Goal: Book appointment/travel/reservation

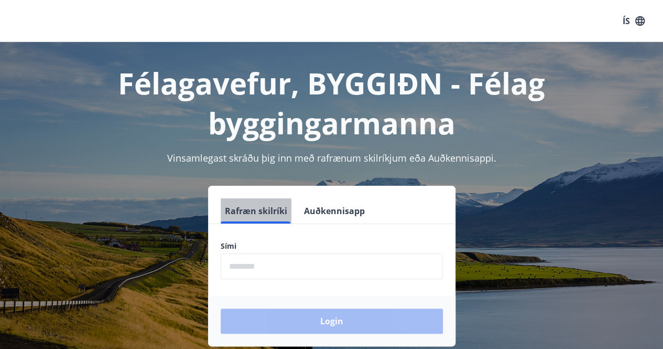
click at [254, 217] on button "Rafræn skilríki" at bounding box center [256, 210] width 71 height 25
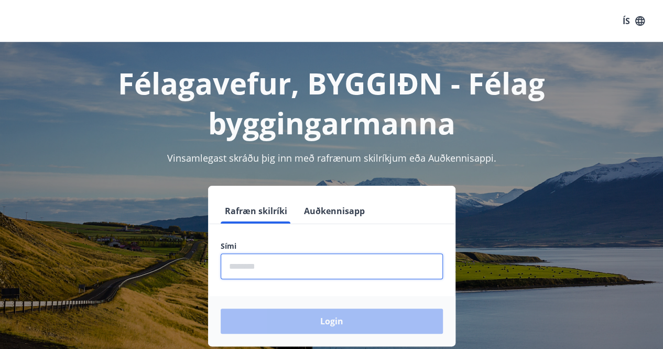
click at [265, 265] on input "phone" at bounding box center [332, 266] width 222 height 26
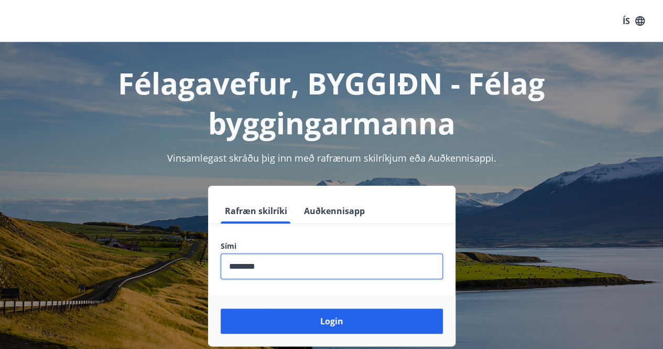
type input "********"
click at [221, 308] on button "Login" at bounding box center [332, 320] width 222 height 25
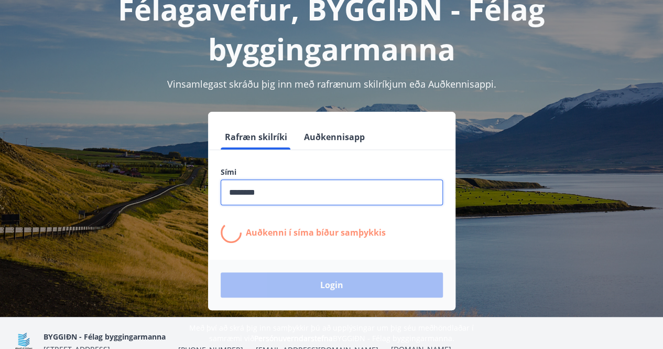
scroll to position [66, 0]
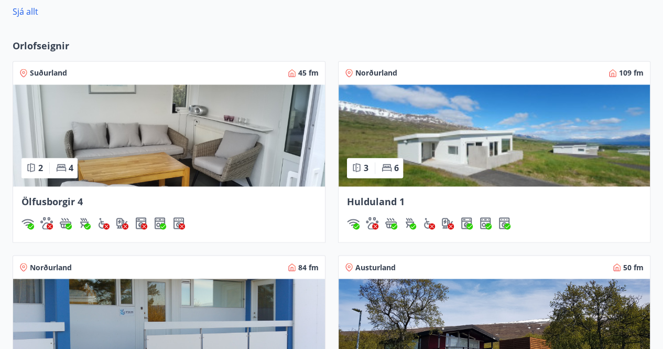
scroll to position [759, 0]
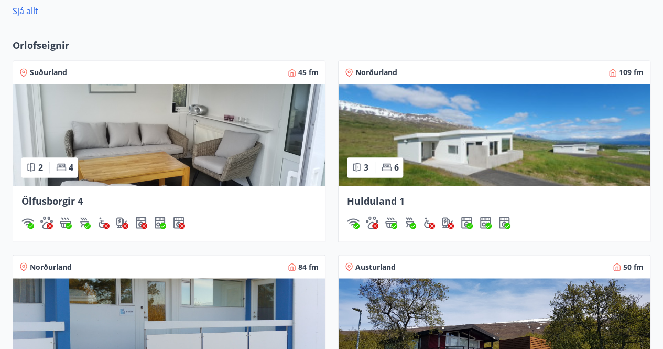
click at [535, 137] on img at bounding box center [495, 135] width 312 height 102
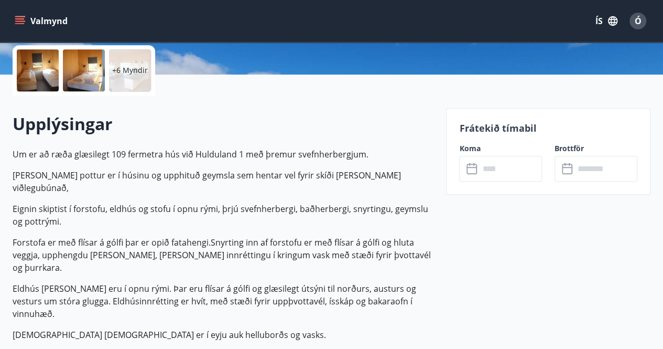
scroll to position [254, 0]
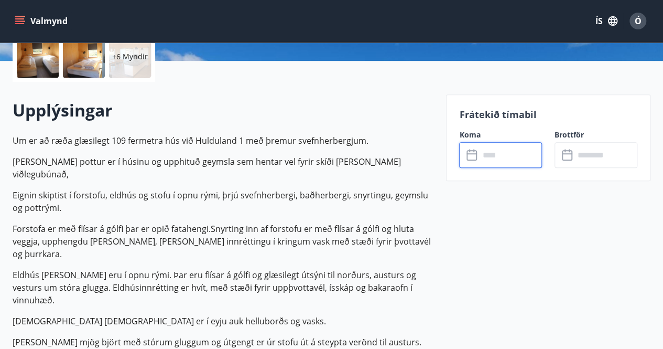
click at [480, 154] on input "text" at bounding box center [510, 155] width 63 height 26
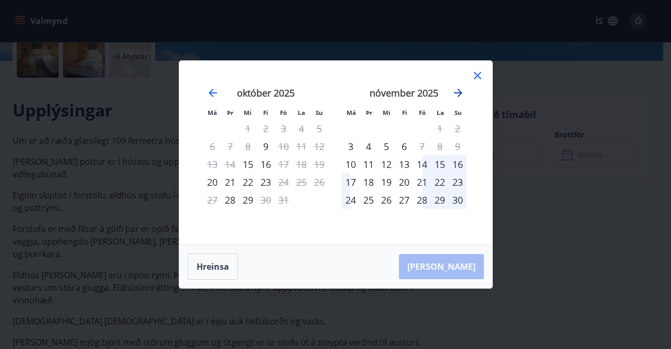
click at [459, 92] on icon "Move forward to switch to the next month." at bounding box center [458, 93] width 13 height 13
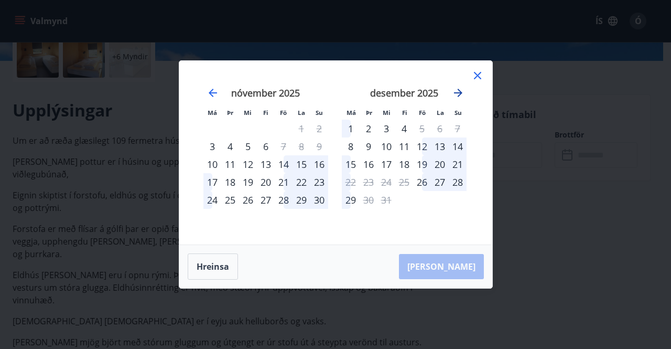
click at [459, 92] on icon "Move forward to switch to the next month." at bounding box center [458, 93] width 13 height 13
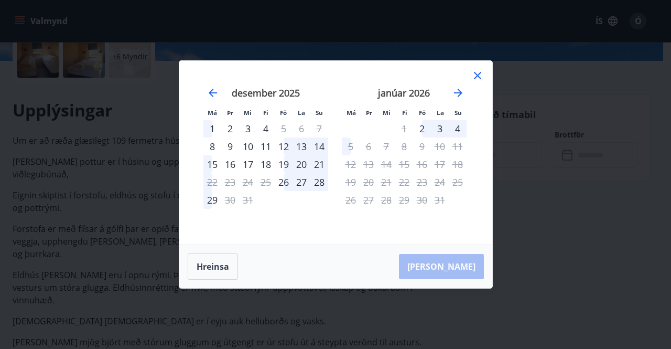
drag, startPoint x: 459, startPoint y: 92, endPoint x: 477, endPoint y: 73, distance: 26.0
click at [477, 73] on div "Má Þr Mi Fi Fö La Su Má Þr Mi Fi Fö La Su [DATE] 1 2 3 4 5 6 7 8 9 10 11 12 13 …" at bounding box center [335, 153] width 313 height 184
click at [477, 73] on icon at bounding box center [477, 75] width 13 height 13
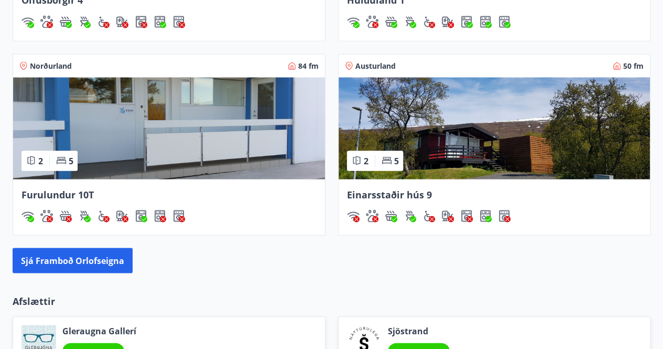
scroll to position [961, 0]
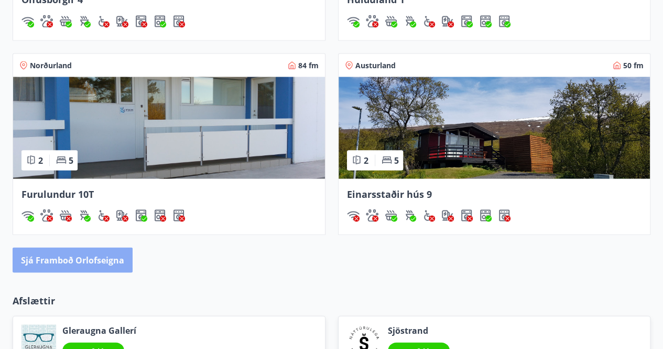
click at [87, 266] on button "Sjá framboð orlofseigna" at bounding box center [73, 259] width 120 height 25
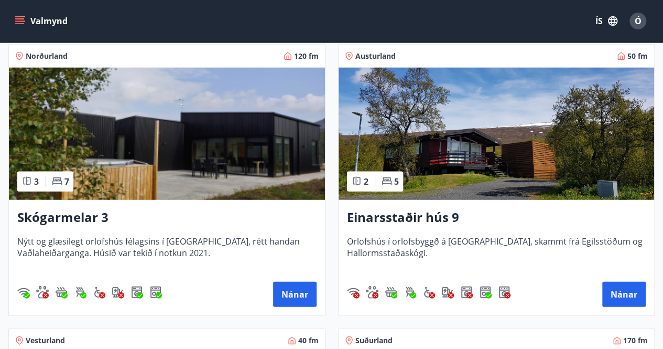
scroll to position [1326, 0]
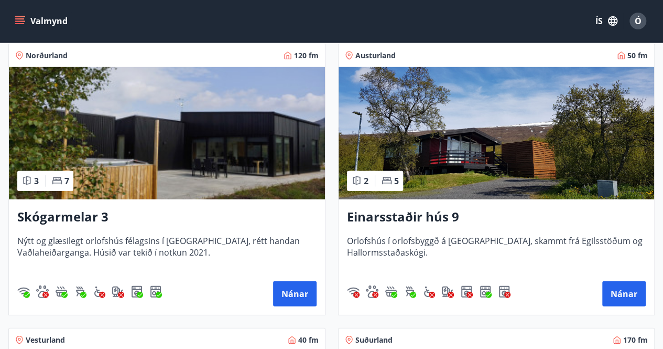
click at [168, 147] on img at bounding box center [167, 133] width 316 height 132
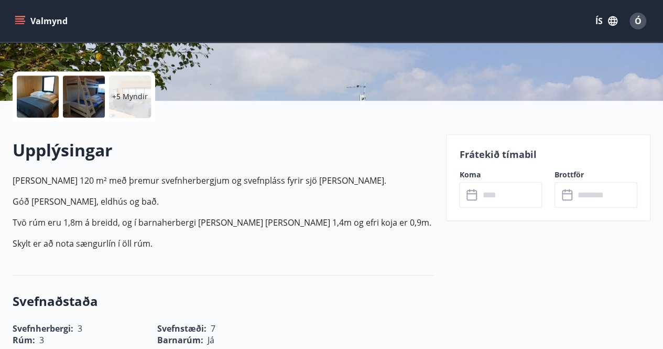
scroll to position [214, 0]
click at [474, 189] on icon at bounding box center [474, 189] width 1 height 3
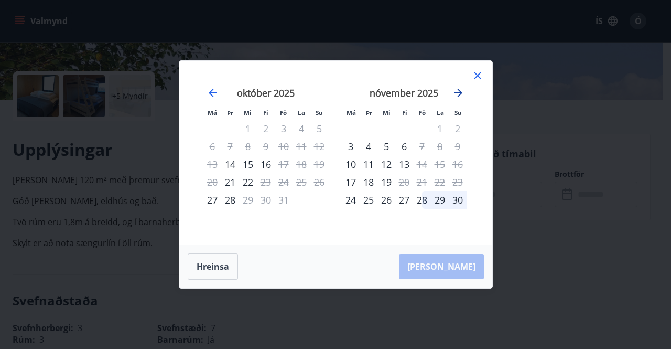
click at [458, 88] on icon "Move forward to switch to the next month." at bounding box center [458, 93] width 13 height 13
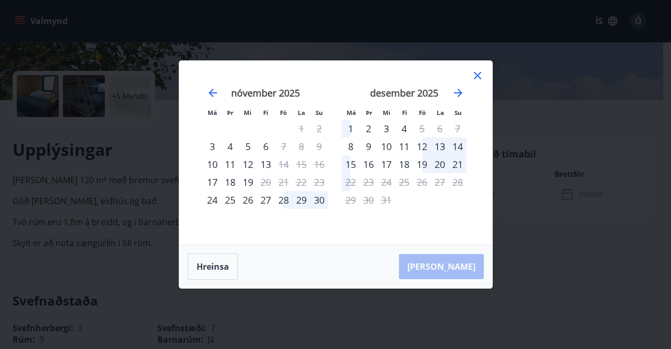
click at [478, 74] on icon at bounding box center [477, 75] width 13 height 13
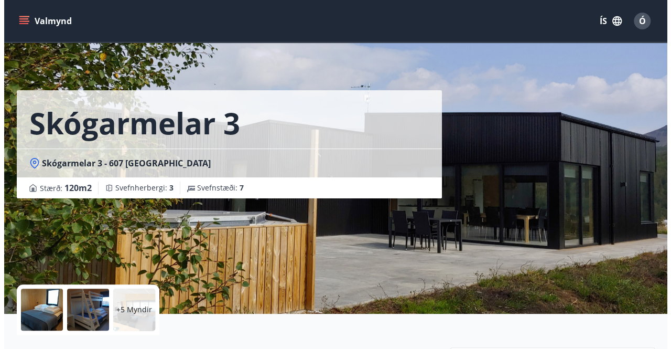
scroll to position [0, 0]
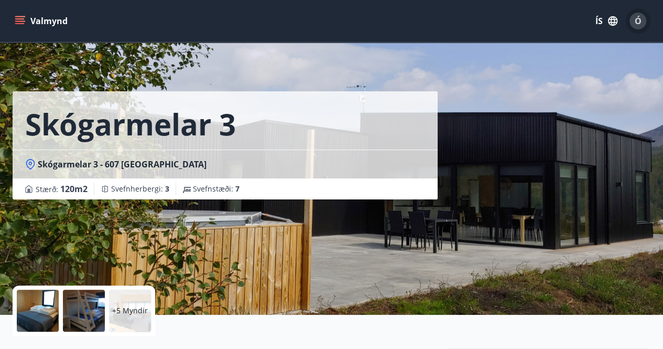
click at [639, 15] on span "Ó" at bounding box center [638, 21] width 7 height 12
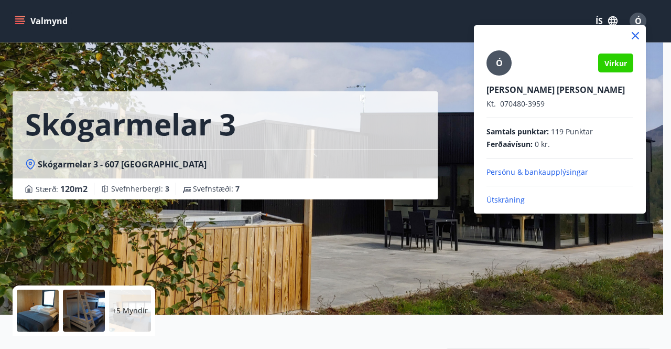
click at [508, 195] on p "Útskráning" at bounding box center [560, 200] width 147 height 10
